Goal: Information Seeking & Learning: Learn about a topic

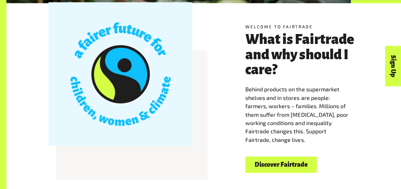
scroll to position [158, 0]
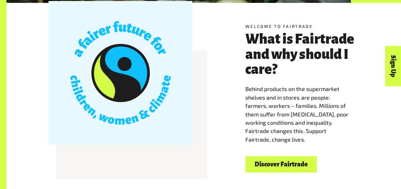
click at [293, 169] on link "Discover Fairtrade" at bounding box center [280, 165] width 71 height 16
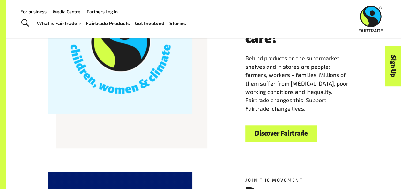
scroll to position [106, 0]
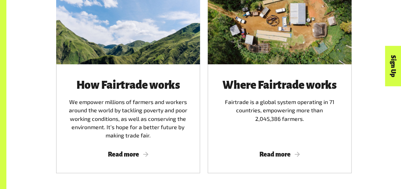
scroll to position [388, 0]
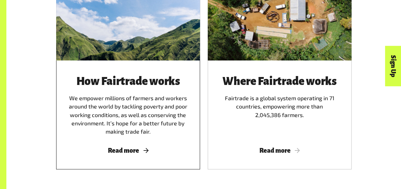
click at [129, 154] on span "Read more" at bounding box center [128, 150] width 129 height 7
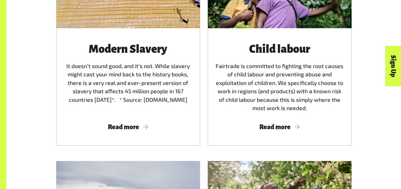
scroll to position [965, 0]
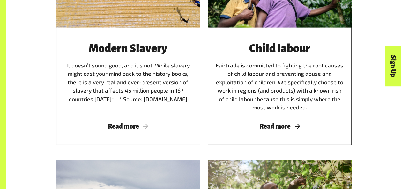
click at [282, 128] on span "Read more" at bounding box center [279, 126] width 129 height 7
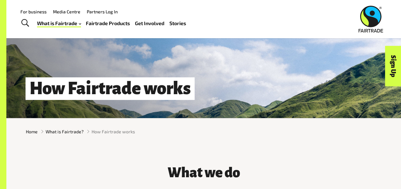
scroll to position [0, 0]
